Goal: Information Seeking & Learning: Find contact information

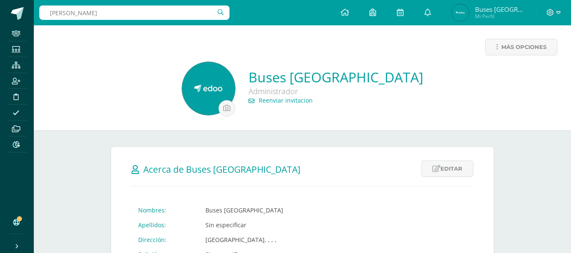
type input "[PERSON_NAME]"
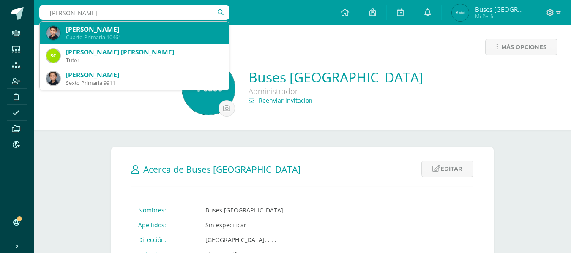
click at [144, 28] on div "[PERSON_NAME]" at bounding box center [144, 29] width 156 height 9
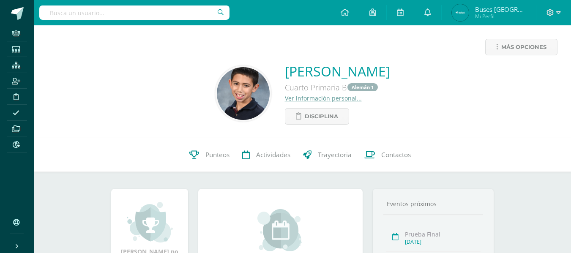
click at [299, 100] on link "Ver información personal..." at bounding box center [323, 98] width 77 height 8
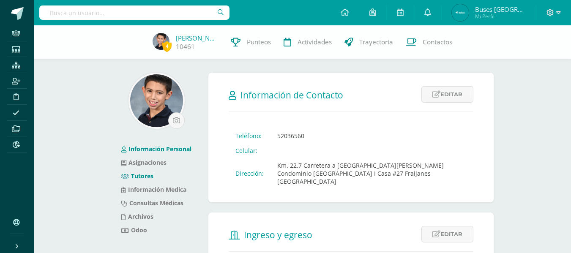
click at [144, 175] on link "Tutores" at bounding box center [137, 176] width 32 height 8
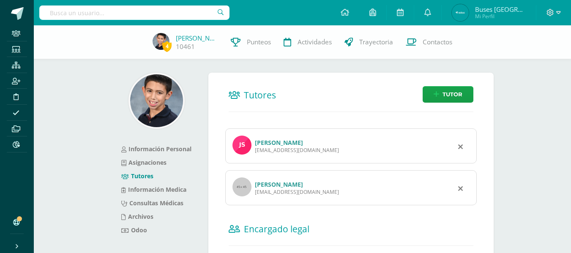
drag, startPoint x: 255, startPoint y: 149, endPoint x: 305, endPoint y: 150, distance: 49.9
click at [305, 150] on div "jcsa5710@gmail.com" at bounding box center [297, 150] width 84 height 7
copy div "jcsa5710@gmail.com"
click at [308, 162] on div "Juan Carlos Sosa Arévalo jcsa5710@gmail.com" at bounding box center [350, 145] width 251 height 35
click at [166, 11] on input "text" at bounding box center [134, 12] width 190 height 14
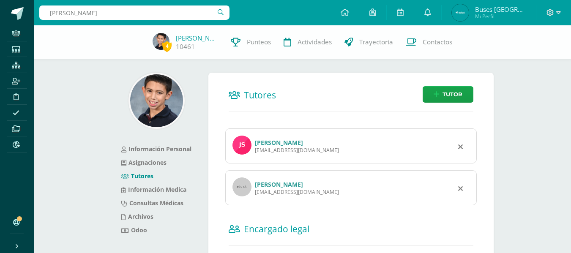
type input "mateo barraza"
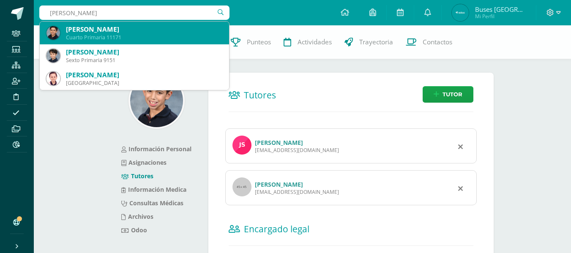
click at [151, 34] on div "Cuarto Primaria 11171" at bounding box center [144, 37] width 156 height 7
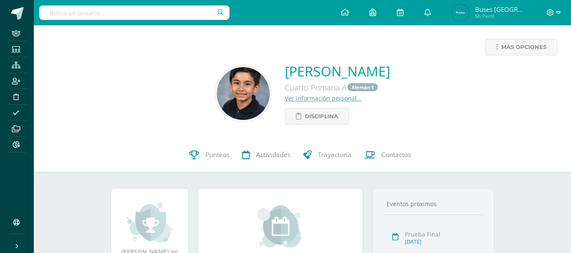
click at [296, 98] on link "Ver información personal..." at bounding box center [323, 98] width 77 height 8
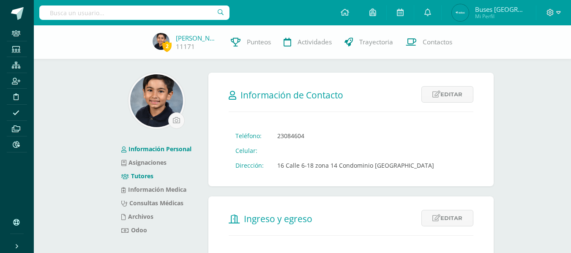
click at [144, 173] on link "Tutores" at bounding box center [137, 176] width 32 height 8
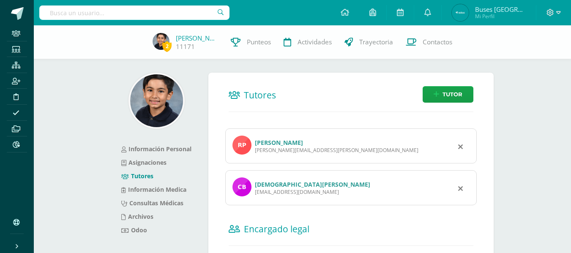
click at [267, 143] on link "[PERSON_NAME]" at bounding box center [279, 143] width 48 height 8
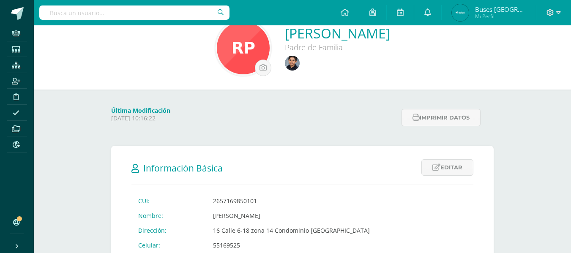
scroll to position [84, 0]
